Goal: Complete application form

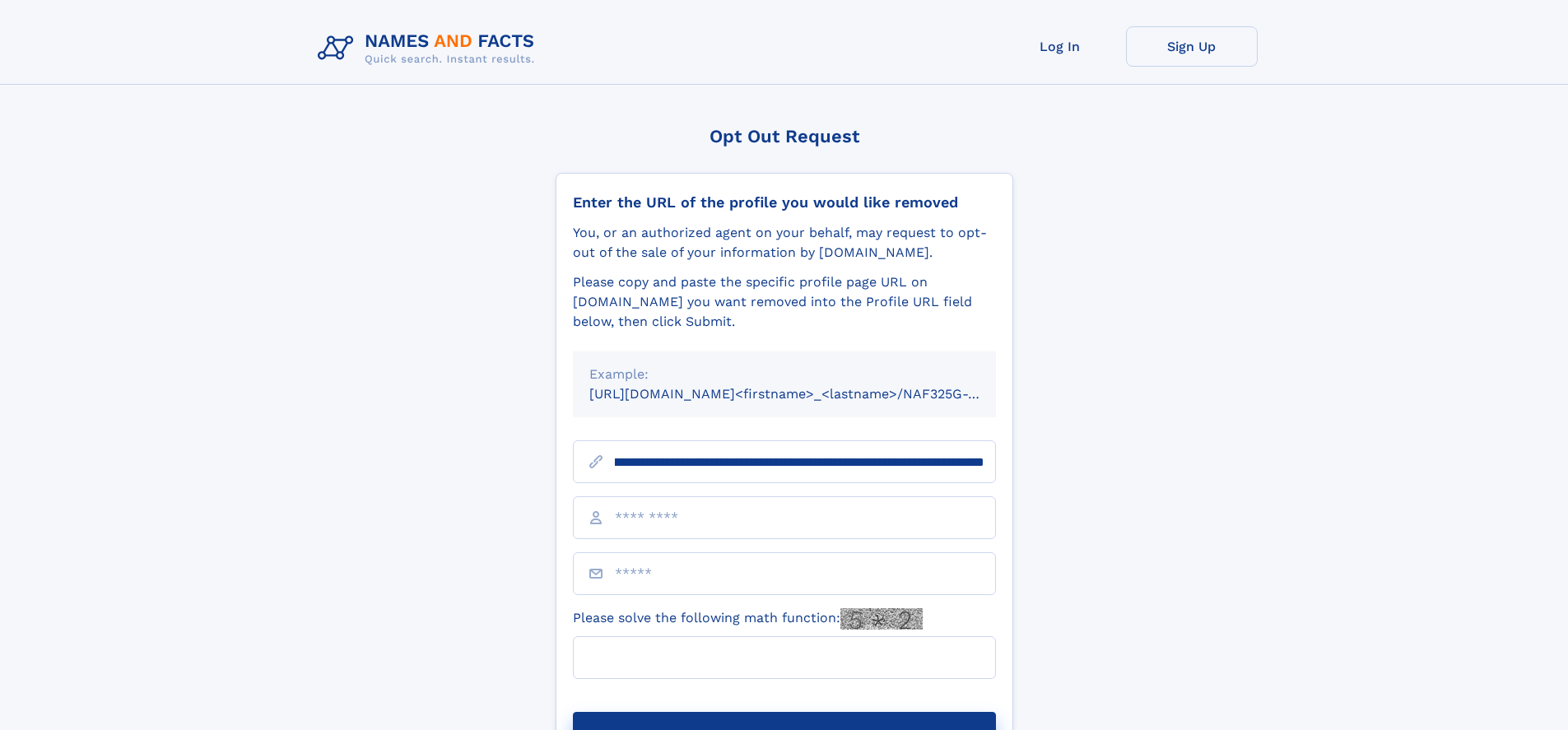
scroll to position [0, 194]
type input "**********"
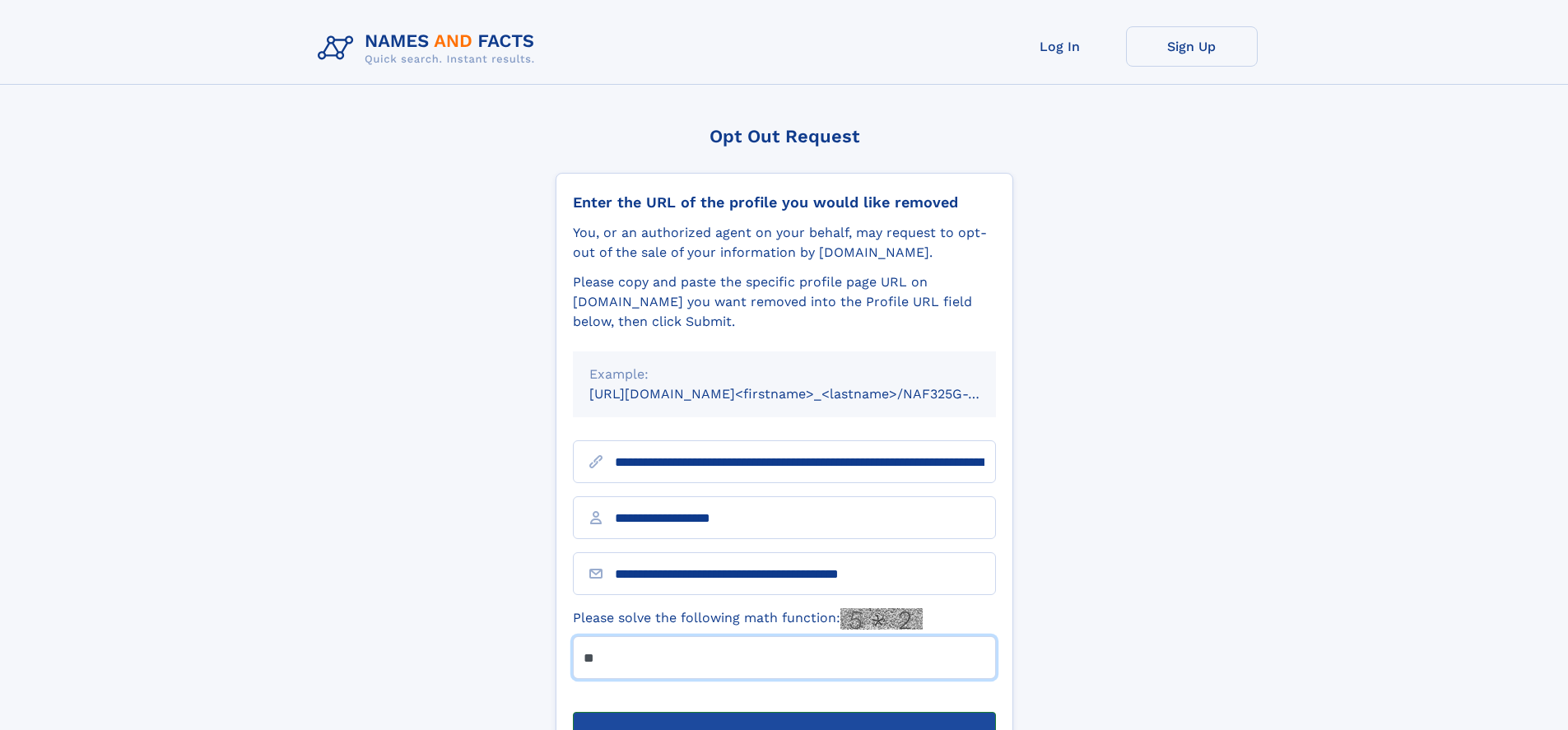
type input "**"
click at [784, 712] on button "Submit Opt Out Request" at bounding box center [784, 738] width 423 height 53
